Goal: Feedback & Contribution: Contribute content

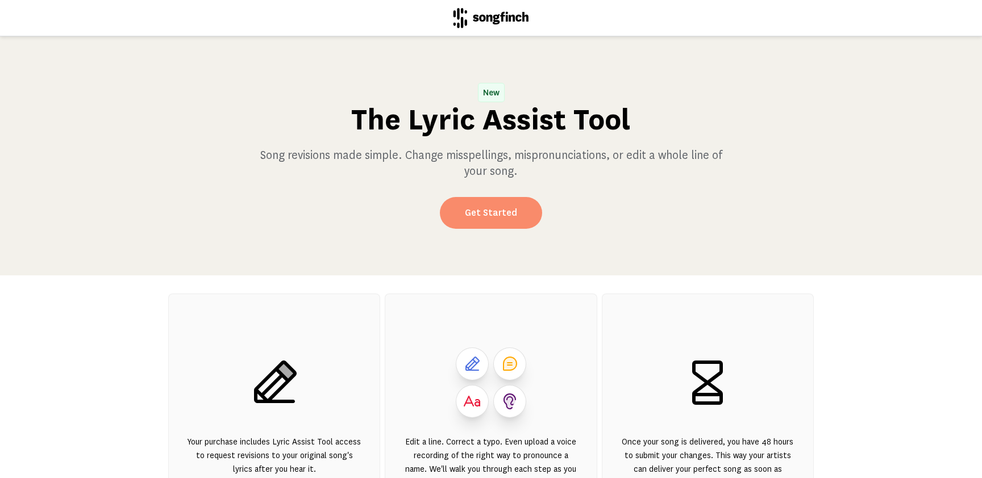
click at [511, 210] on link "Get Started" at bounding box center [491, 213] width 102 height 32
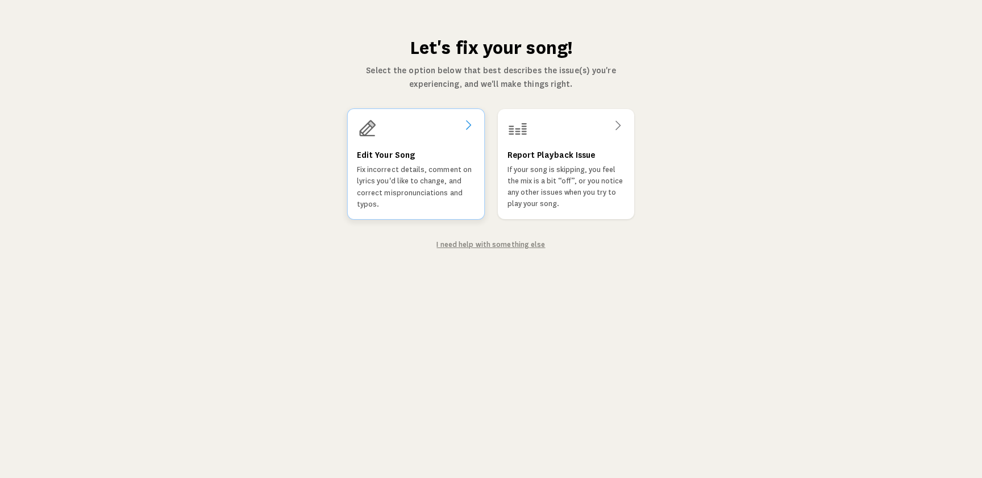
click at [435, 163] on div "Edit Your Song Fix incorrect details, comment on lyrics you'd like to change, a…" at bounding box center [416, 179] width 118 height 62
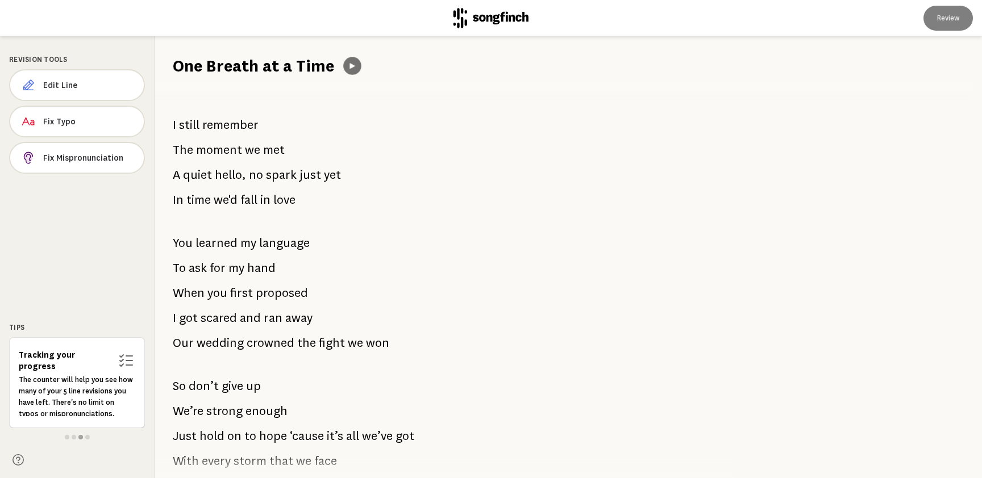
click at [351, 65] on icon at bounding box center [351, 66] width 5 height 6
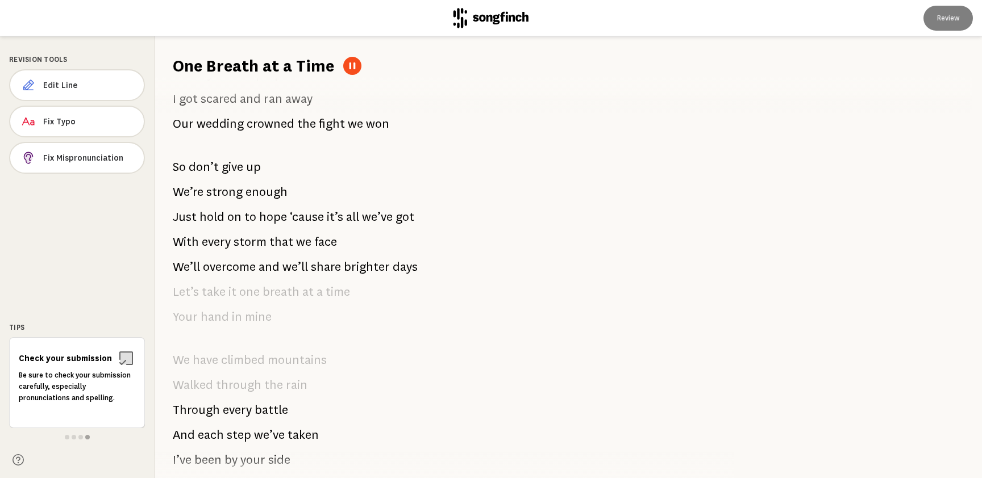
scroll to position [235, 0]
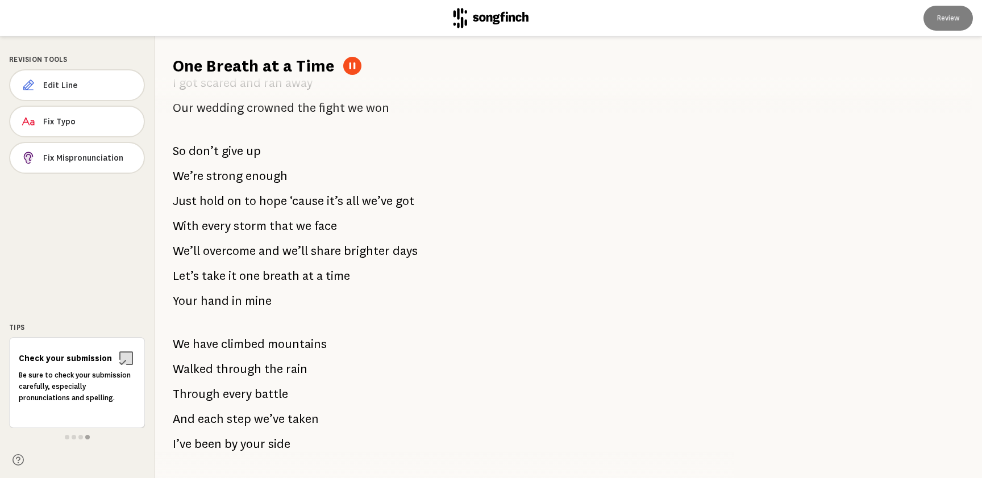
click at [292, 298] on div "I still remember The moment we met A quiet hello, no spark just yet In time we'…" at bounding box center [438, 277] width 566 height 401
click at [73, 438] on span at bounding box center [74, 437] width 5 height 5
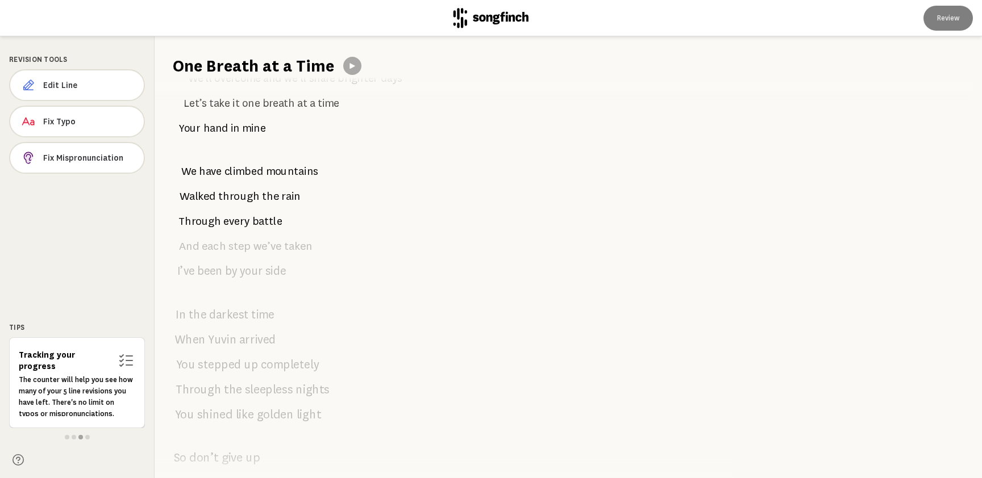
scroll to position [0, 0]
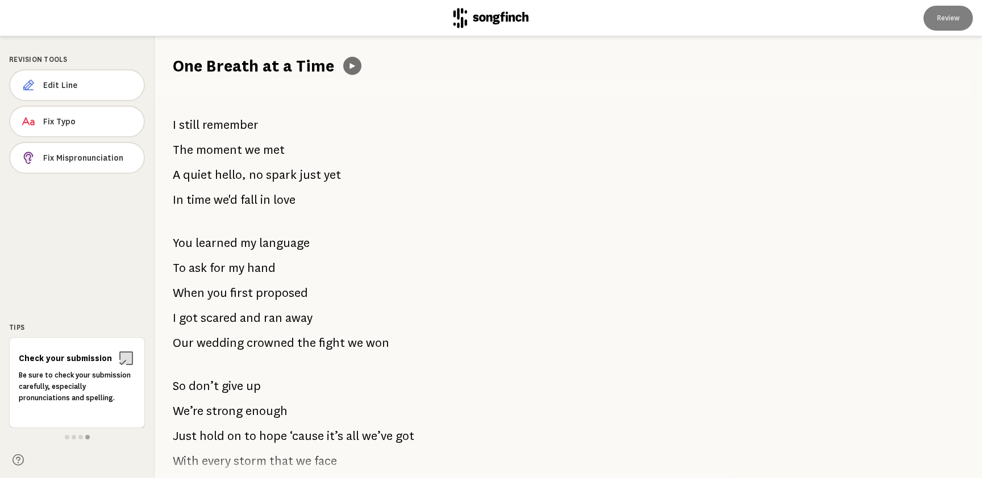
click at [352, 69] on icon at bounding box center [352, 65] width 9 height 9
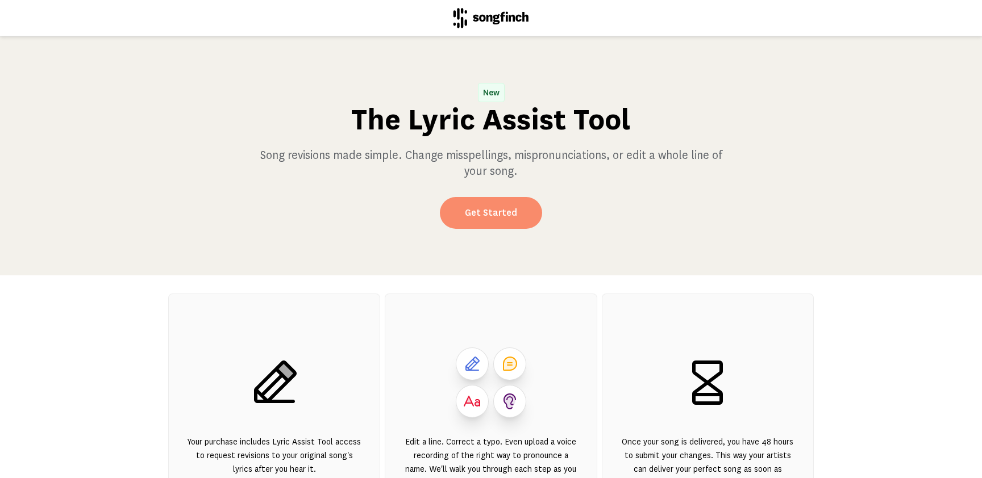
click at [511, 219] on link "Get Started" at bounding box center [491, 213] width 102 height 32
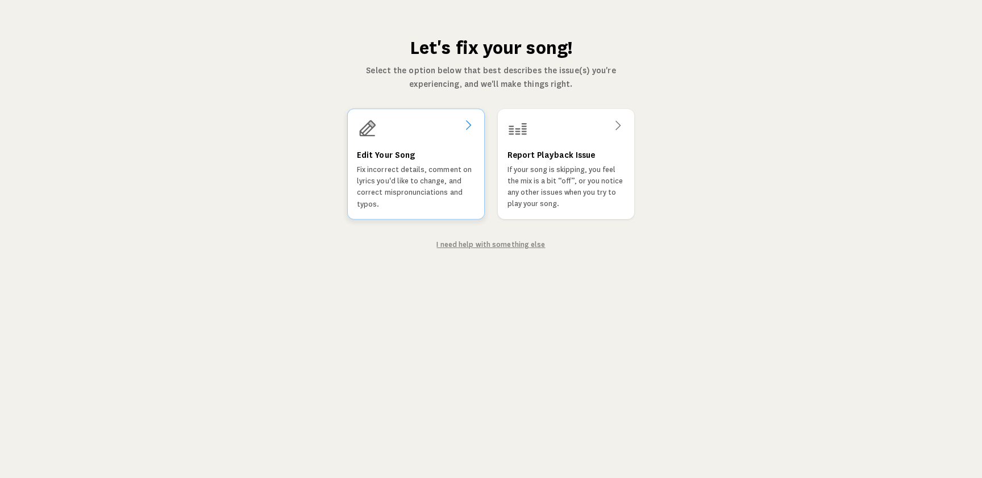
click at [415, 160] on div "Edit Your Song Fix incorrect details, comment on lyrics you'd like to change, a…" at bounding box center [416, 179] width 118 height 62
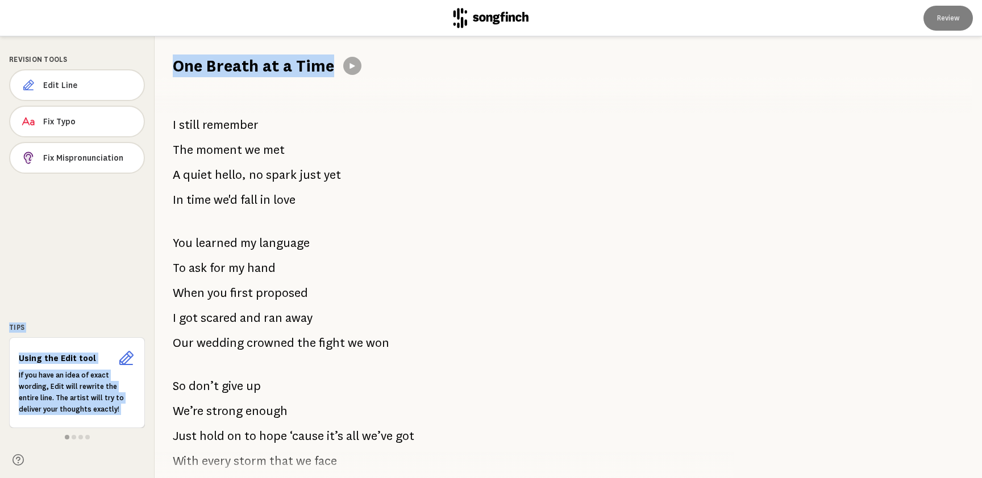
drag, startPoint x: 301, startPoint y: 201, endPoint x: 153, endPoint y: 194, distance: 147.3
click at [152, 194] on div "Revision Tools Edit Line Fix Typo Fix Mispronunciation Tips Using the Edit tool…" at bounding box center [491, 257] width 982 height 442
click at [199, 199] on span "time" at bounding box center [198, 200] width 24 height 23
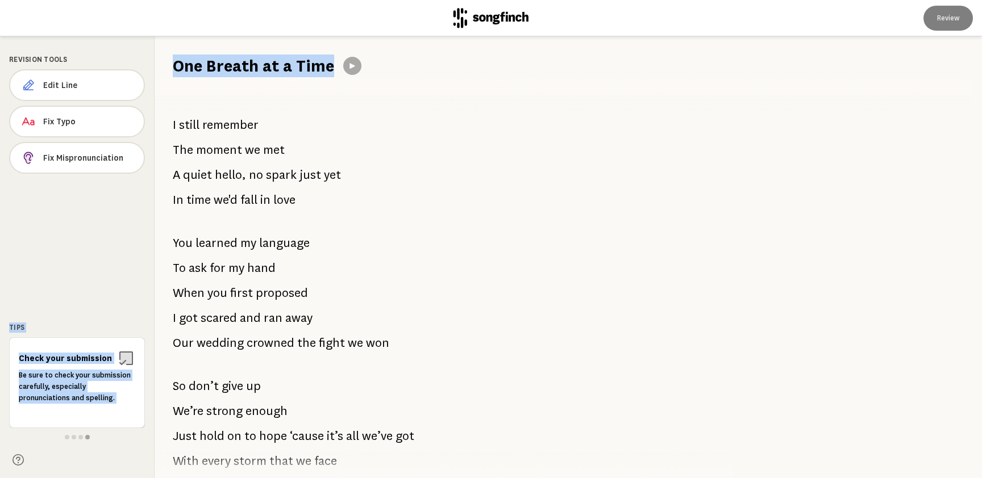
click at [353, 53] on div "One Breath at a Time" at bounding box center [568, 56] width 827 height 41
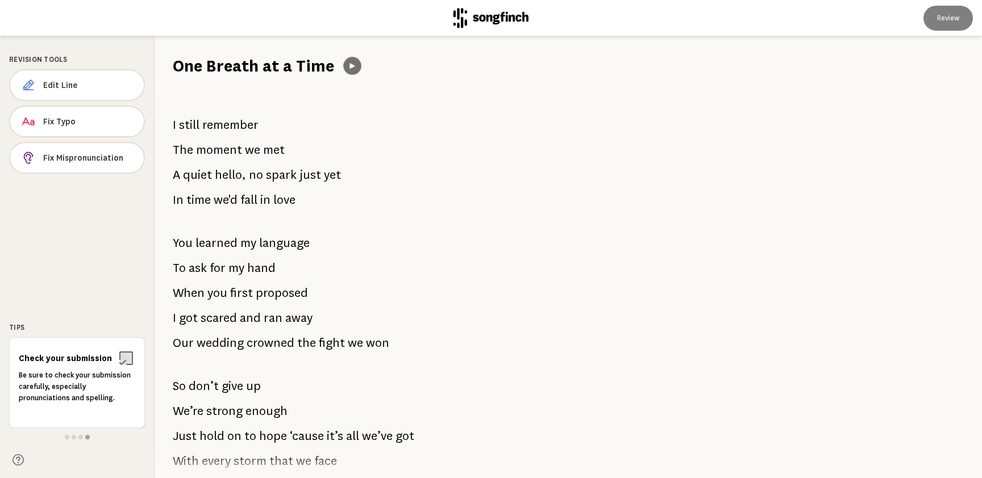
click at [352, 64] on icon at bounding box center [352, 65] width 9 height 9
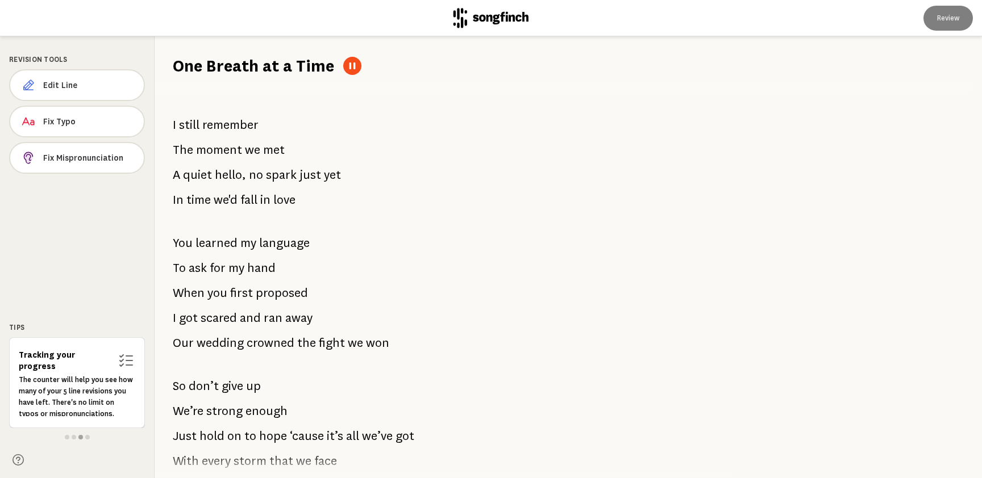
click at [352, 64] on icon at bounding box center [352, 65] width 9 height 9
click at [357, 68] on button at bounding box center [352, 66] width 18 height 18
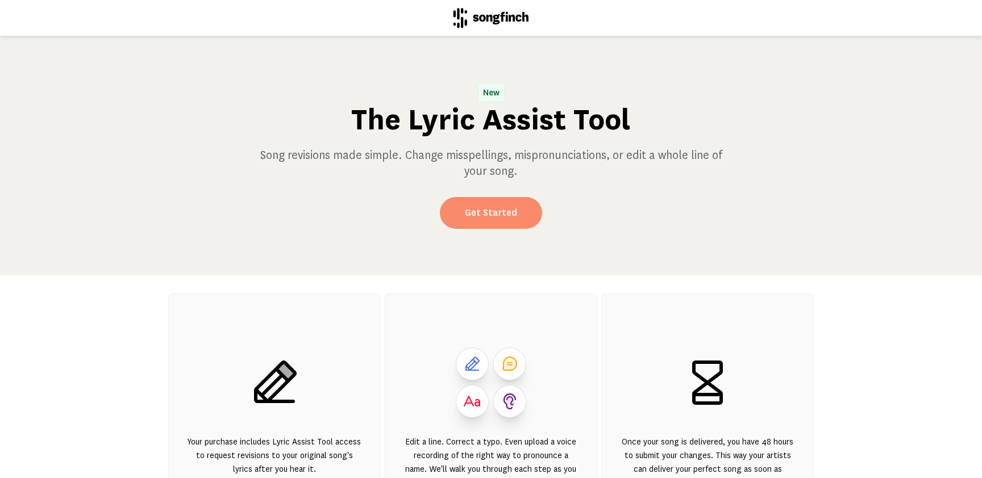
click at [475, 220] on link "Get Started" at bounding box center [491, 213] width 102 height 32
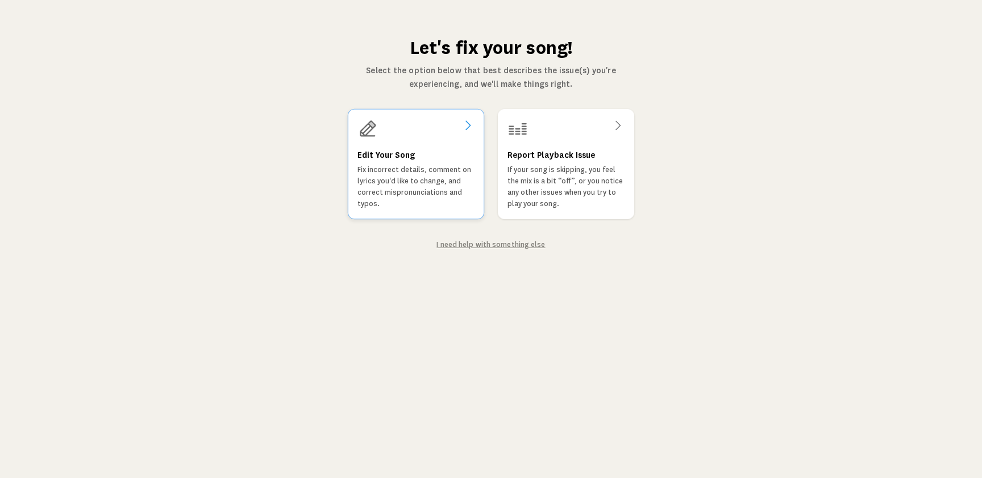
click at [439, 181] on p "Fix incorrect details, comment on lyrics you'd like to change, and correct misp…" at bounding box center [415, 186] width 117 height 45
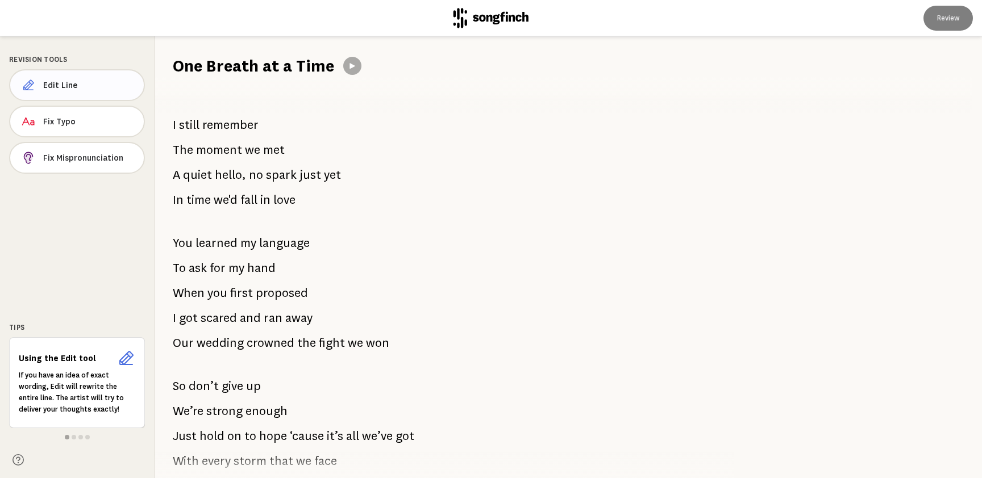
click at [87, 84] on span "Edit Line" at bounding box center [88, 85] width 91 height 11
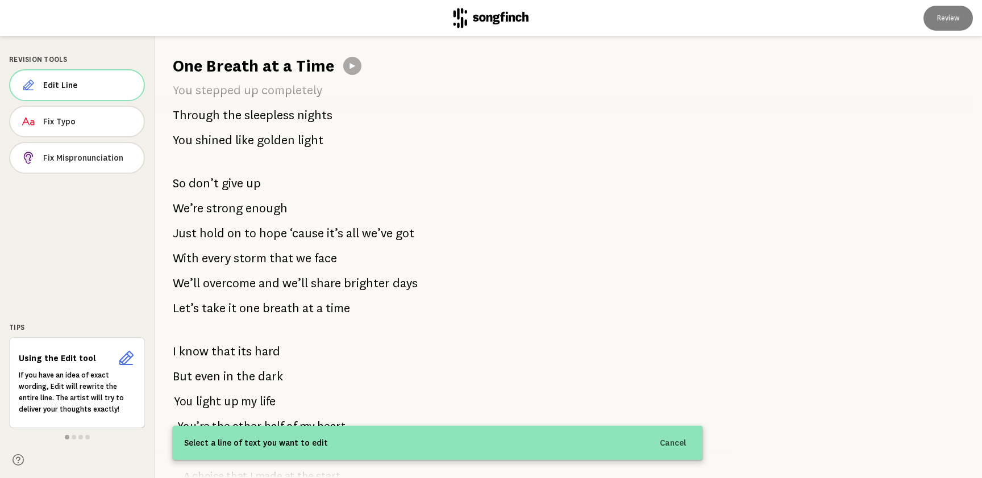
scroll to position [687, 0]
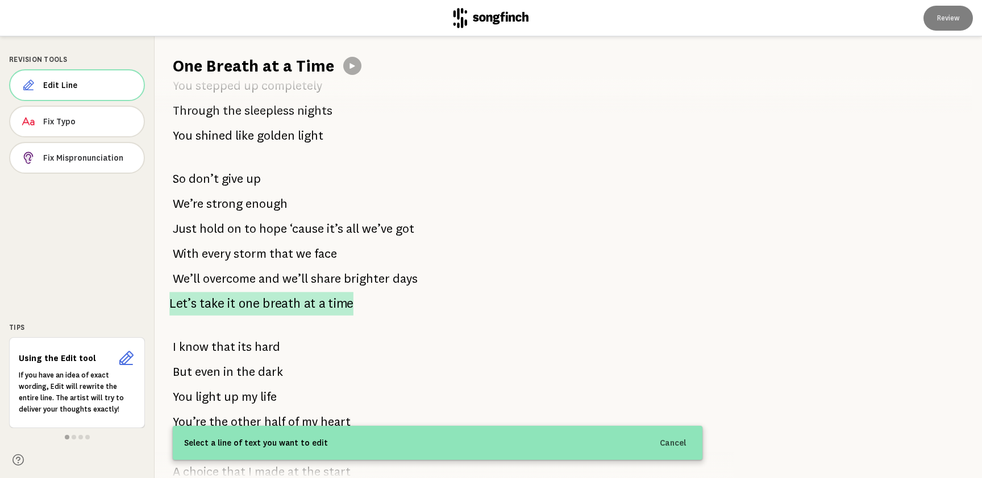
click at [314, 307] on p "Let’s take it one breath at a time" at bounding box center [261, 303] width 184 height 23
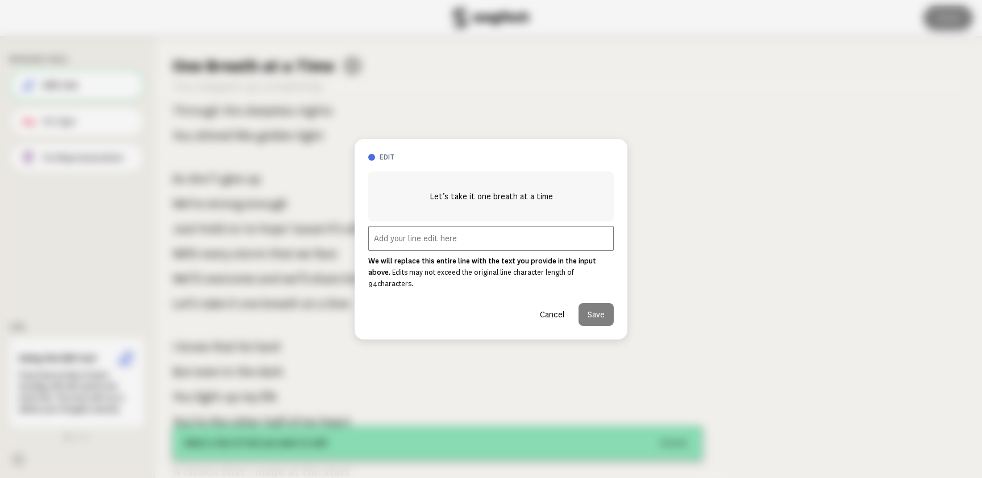
click at [425, 248] on input "text" at bounding box center [490, 238] width 245 height 25
paste input "Let’s take it one breath at a time Your hand in mine"
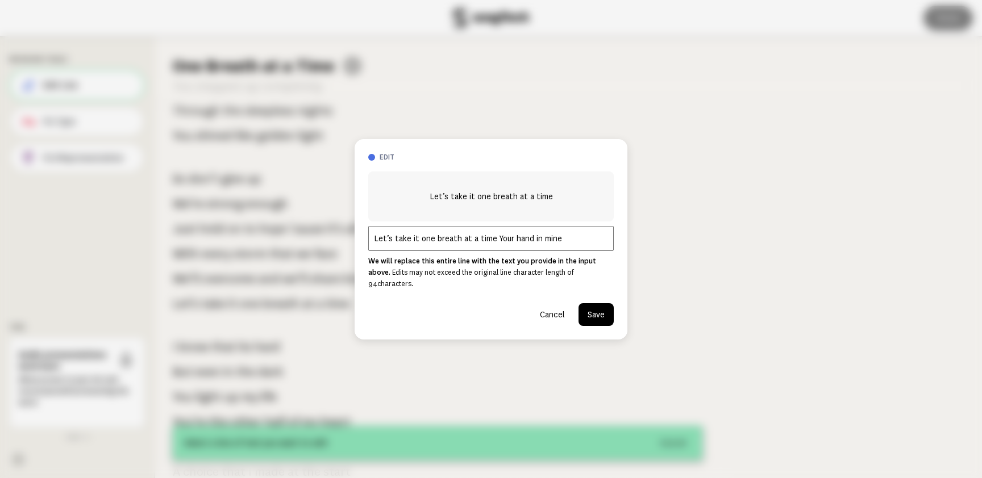
click at [492, 240] on input "Let’s take it one breath at a time Your hand in mine" at bounding box center [490, 238] width 245 height 25
type input "Let’s take it one breath at a time Your hand in mine"
click at [598, 311] on button "Save" at bounding box center [596, 314] width 35 height 23
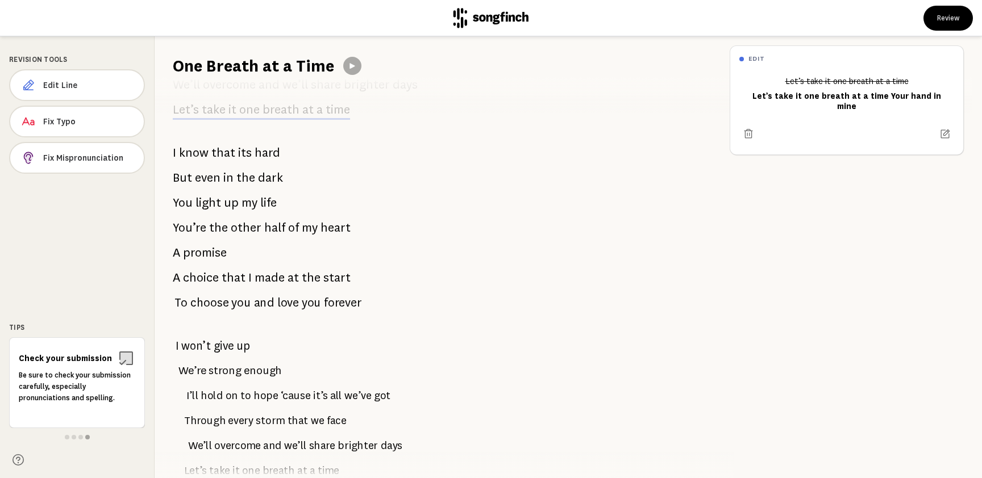
scroll to position [967, 0]
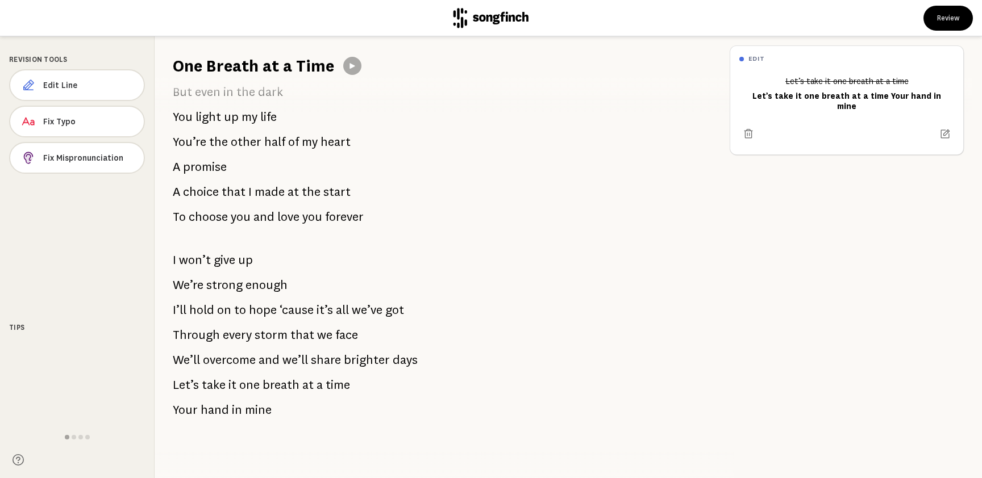
drag, startPoint x: 272, startPoint y: 409, endPoint x: 224, endPoint y: 196, distance: 218.0
click at [224, 196] on div "I still remember The moment we met A quiet hello, no spark just yet In time we'…" at bounding box center [438, 277] width 566 height 401
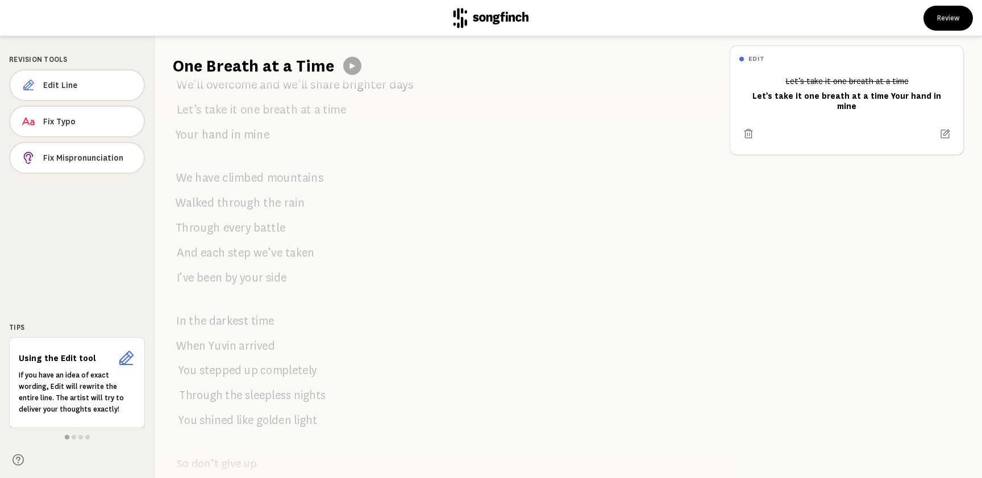
scroll to position [0, 0]
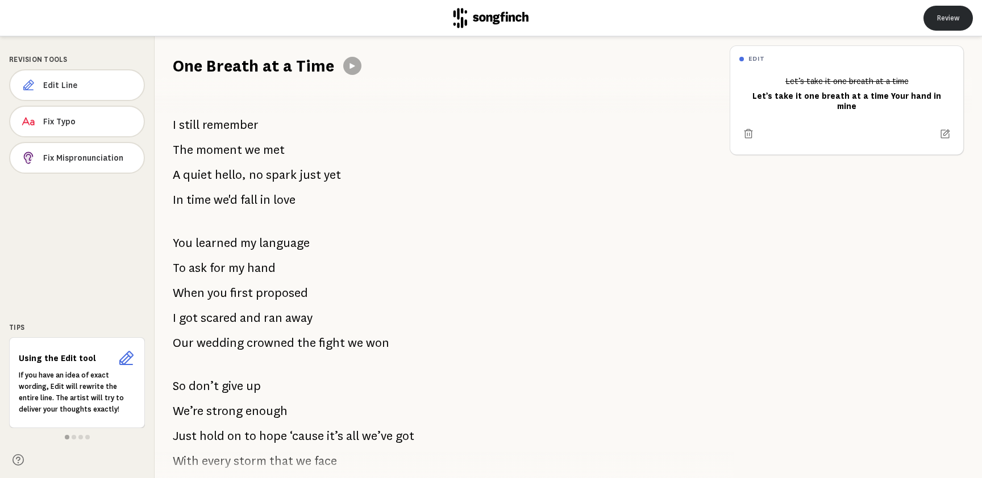
click at [940, 24] on button "Review" at bounding box center [947, 18] width 49 height 25
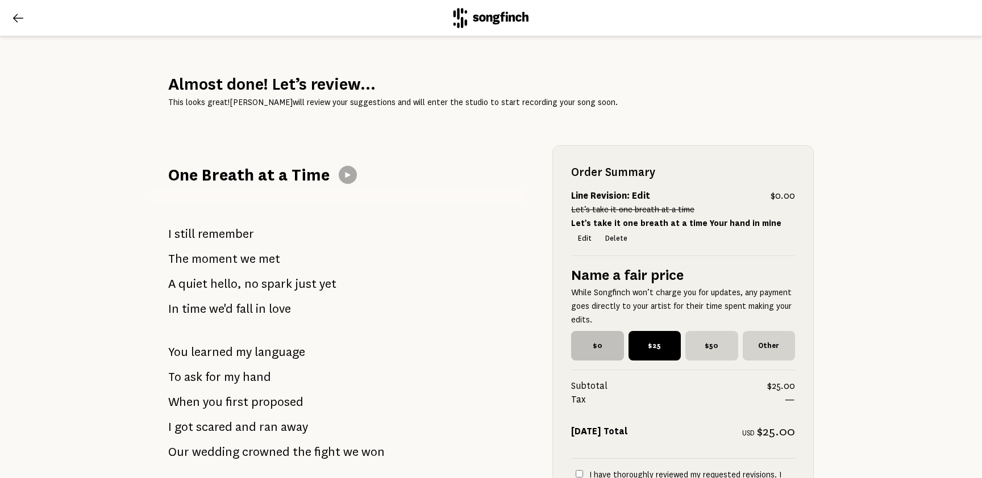
click at [601, 343] on span "$0" at bounding box center [597, 346] width 53 height 30
click at [579, 339] on input "$0" at bounding box center [574, 334] width 7 height 7
radio input "true"
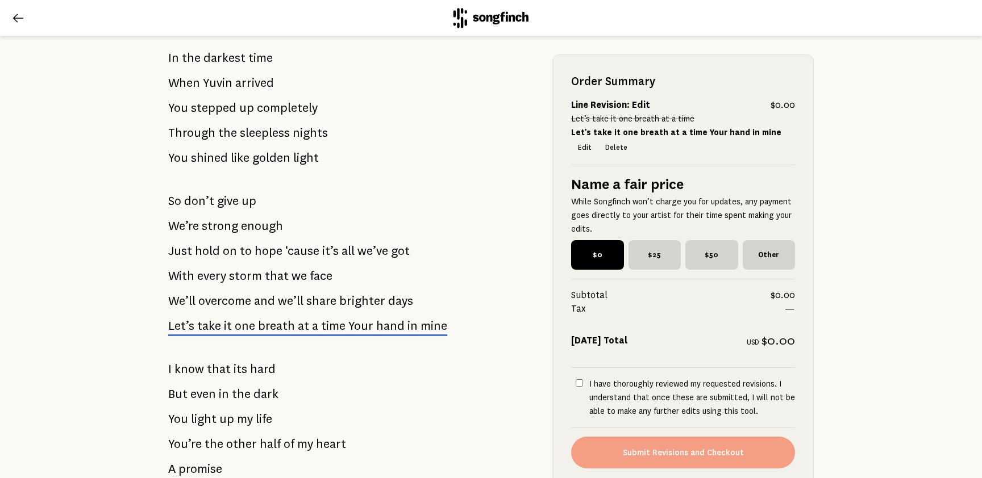
scroll to position [772, 0]
